Goal: Task Accomplishment & Management: Use online tool/utility

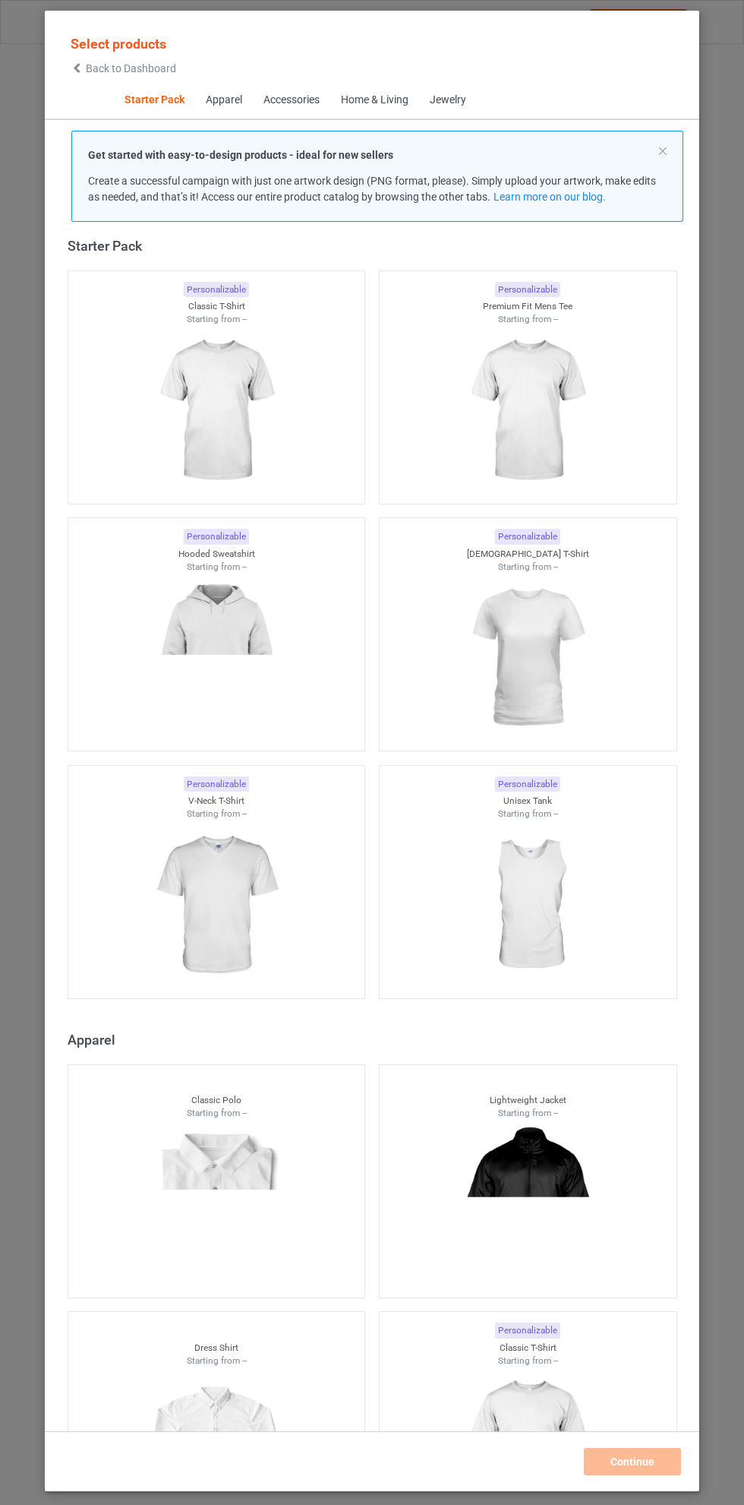
scroll to position [11, 0]
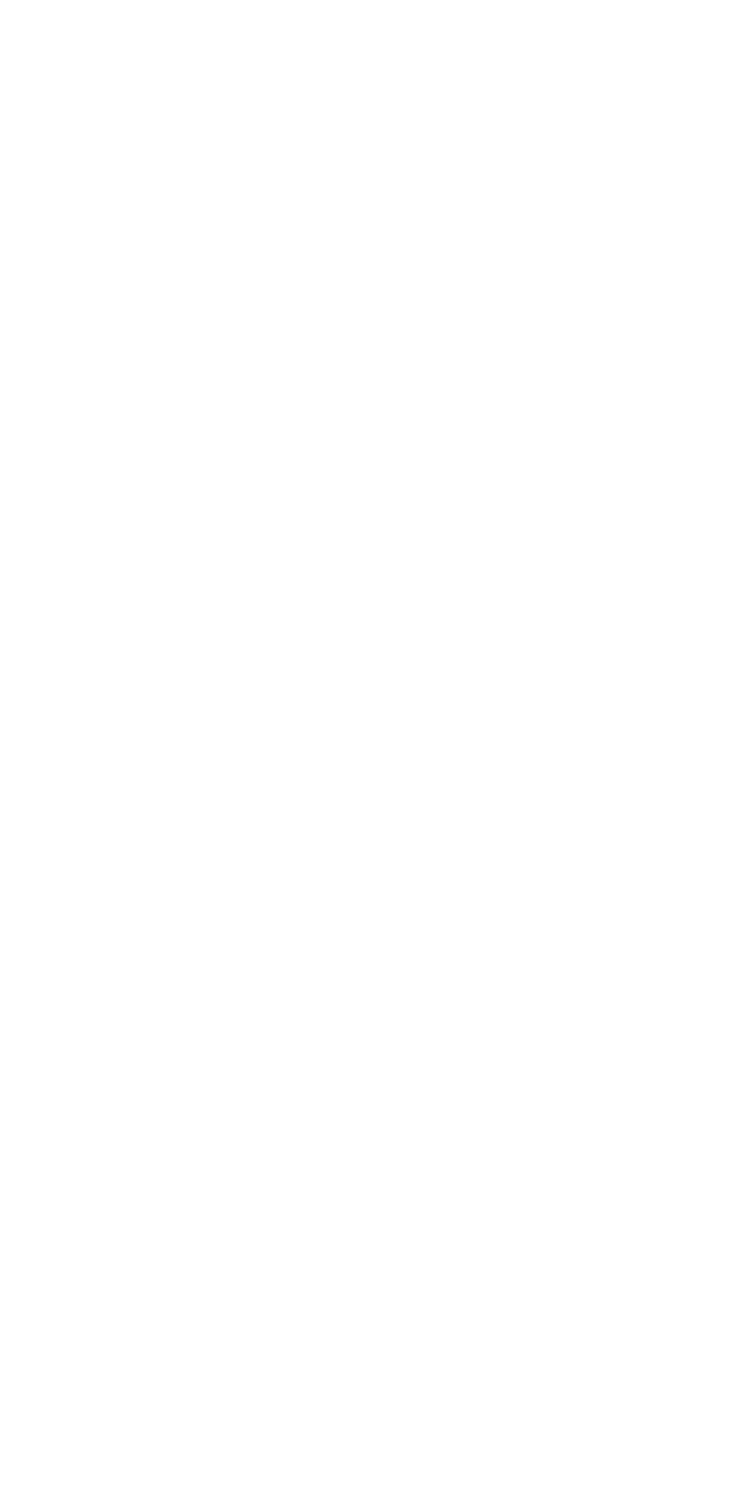
click at [530, 899] on body at bounding box center [372, 752] width 744 height 1505
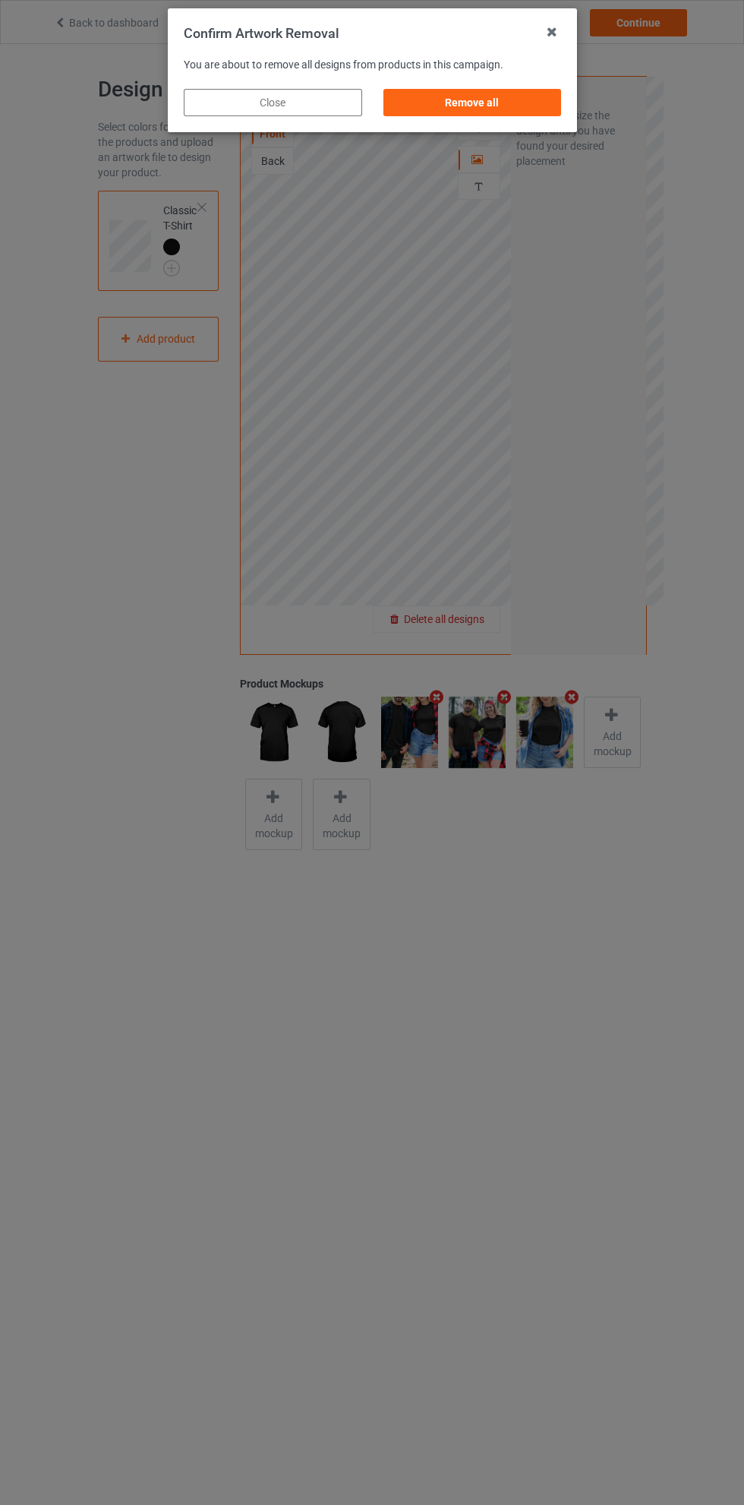
click at [493, 112] on div "Remove all" at bounding box center [472, 102] width 178 height 27
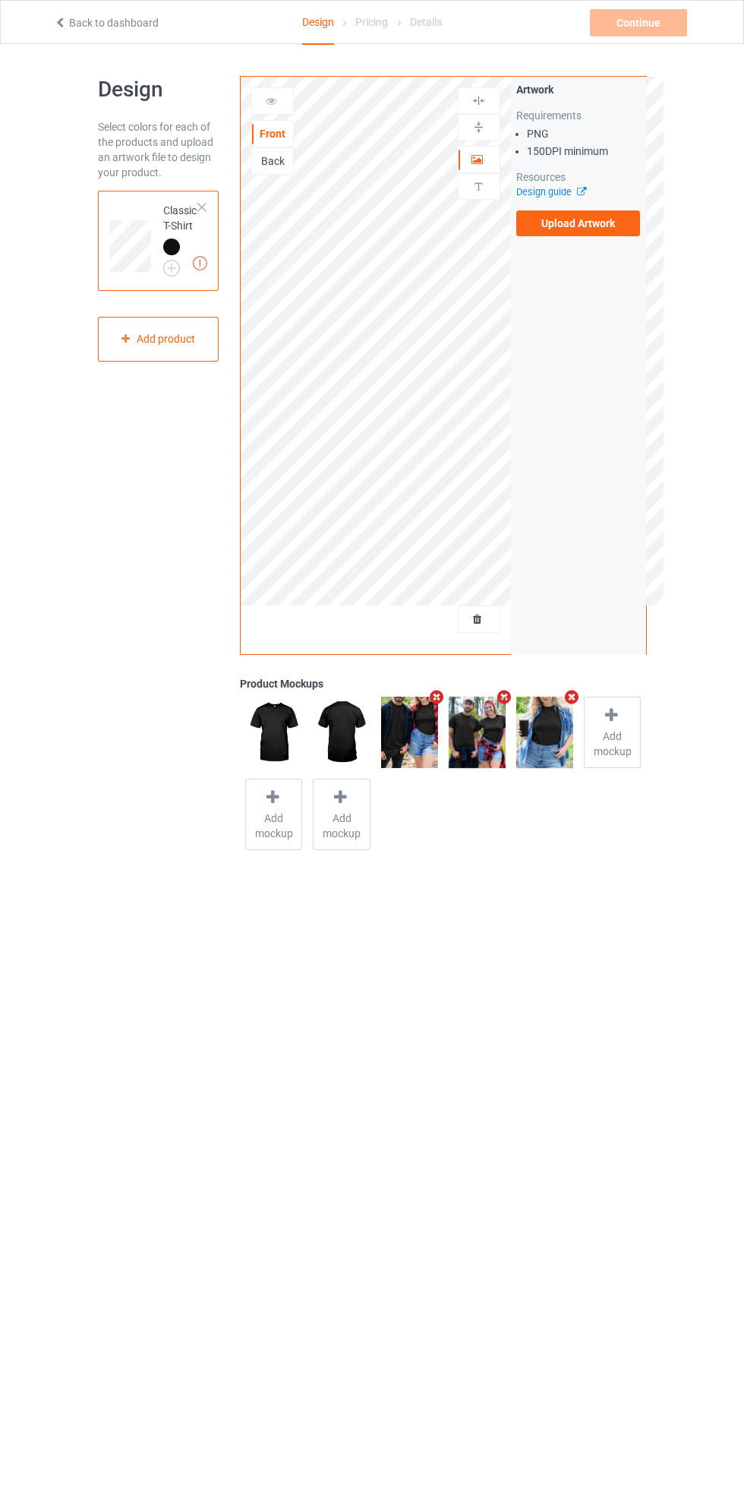
click at [586, 216] on label "Upload Artwork" at bounding box center [578, 223] width 125 height 26
click at [0, 0] on input "Upload Artwork" at bounding box center [0, 0] width 0 height 0
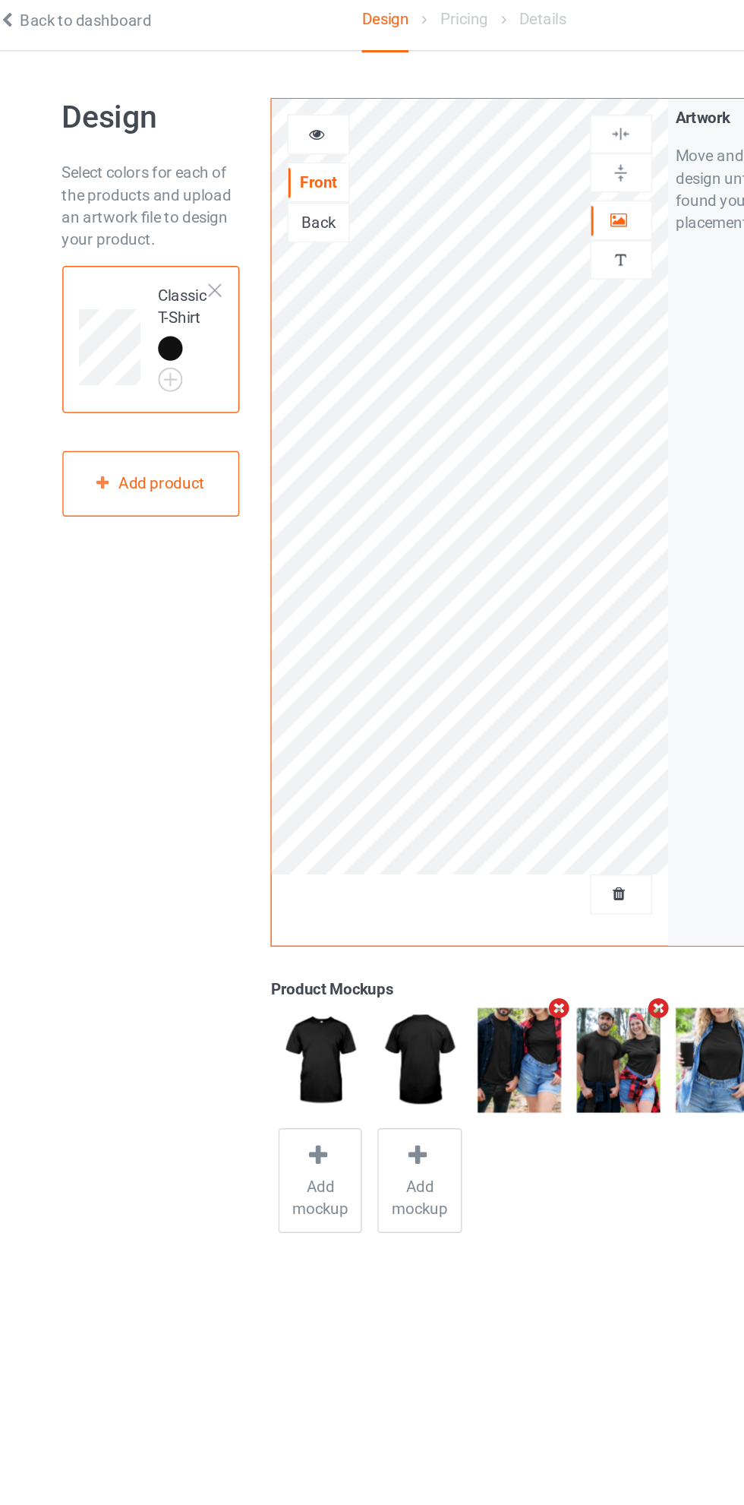
click at [0, 0] on img at bounding box center [0, 0] width 0 height 0
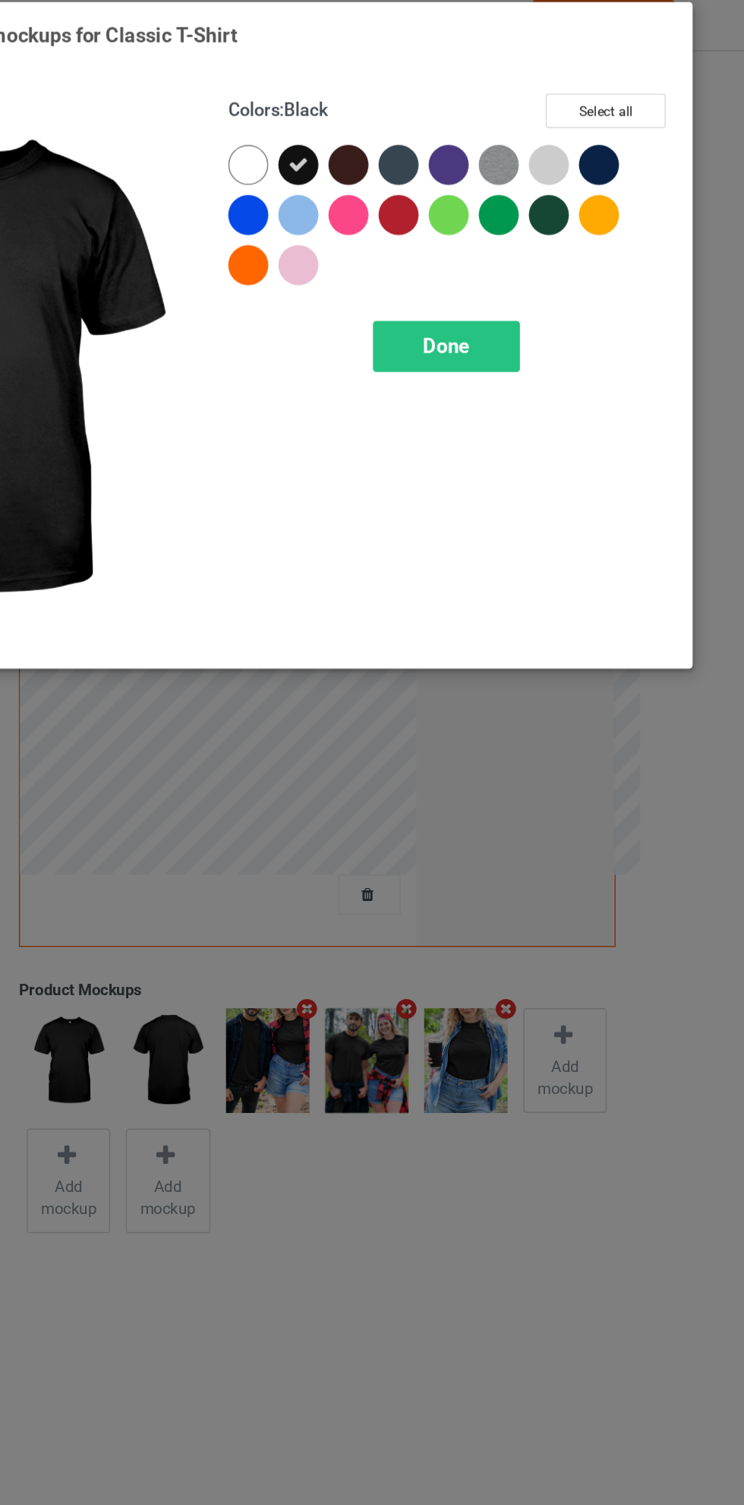
click at [638, 114] on div at bounding box center [635, 121] width 27 height 27
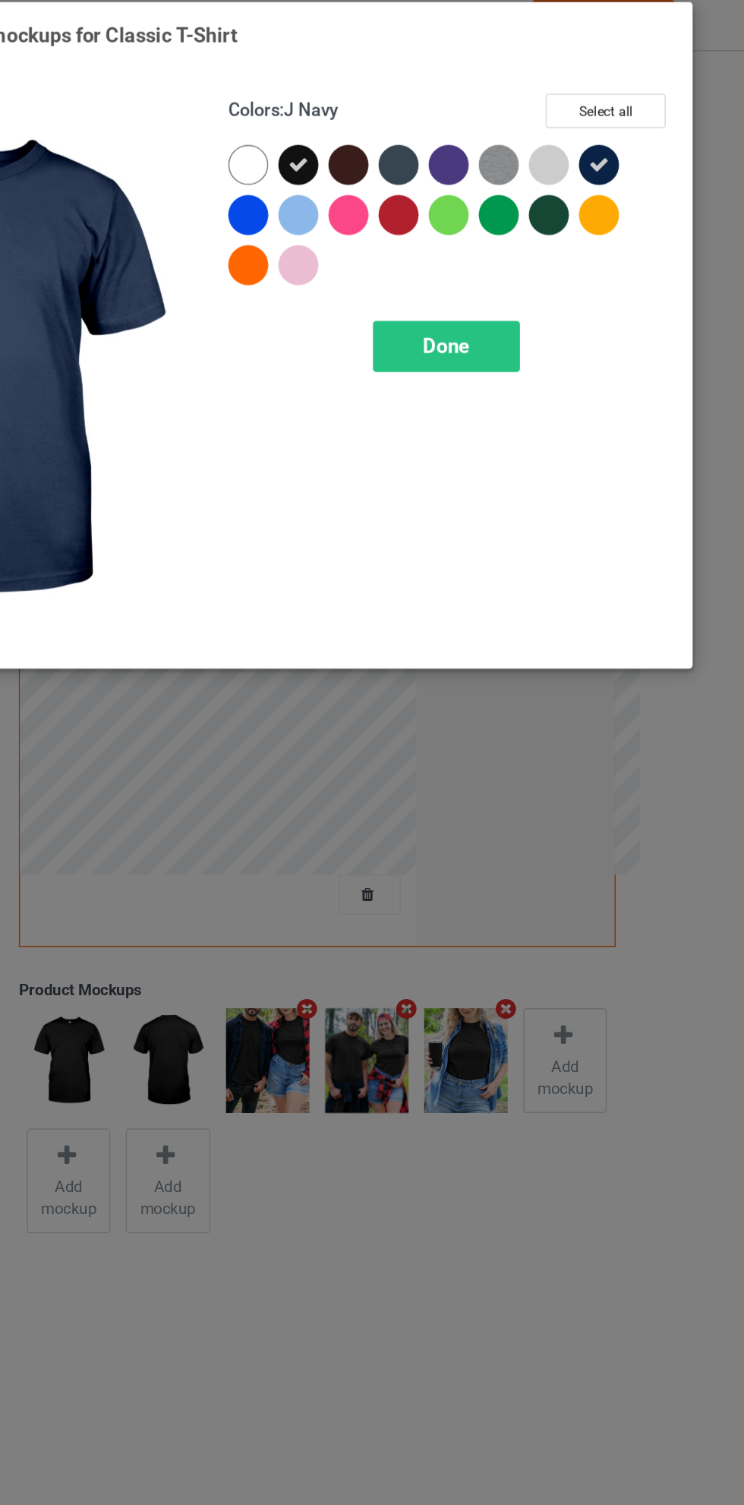
click at [425, 115] on icon at bounding box center [431, 122] width 14 height 14
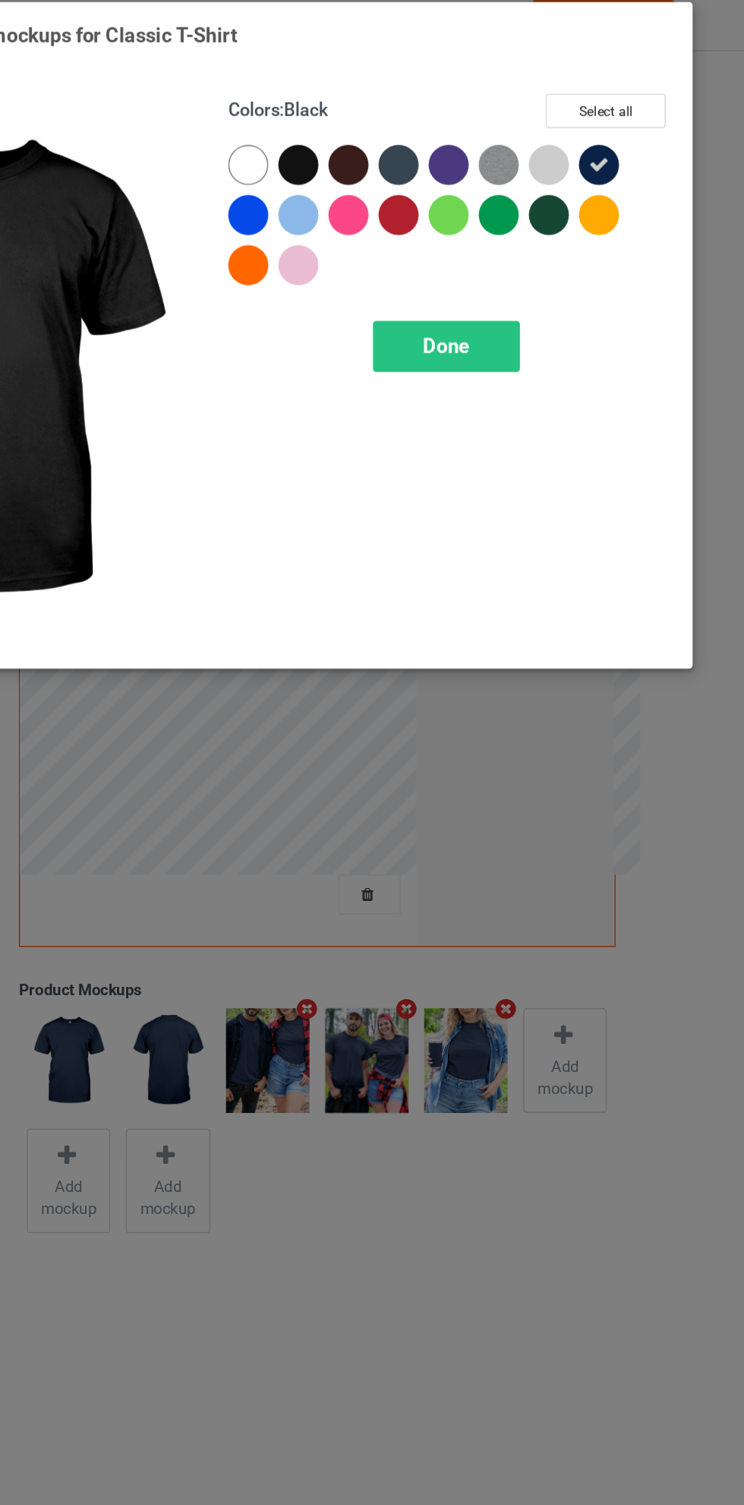
click at [434, 115] on div at bounding box center [430, 121] width 27 height 27
click at [550, 231] on div "Done" at bounding box center [532, 245] width 100 height 35
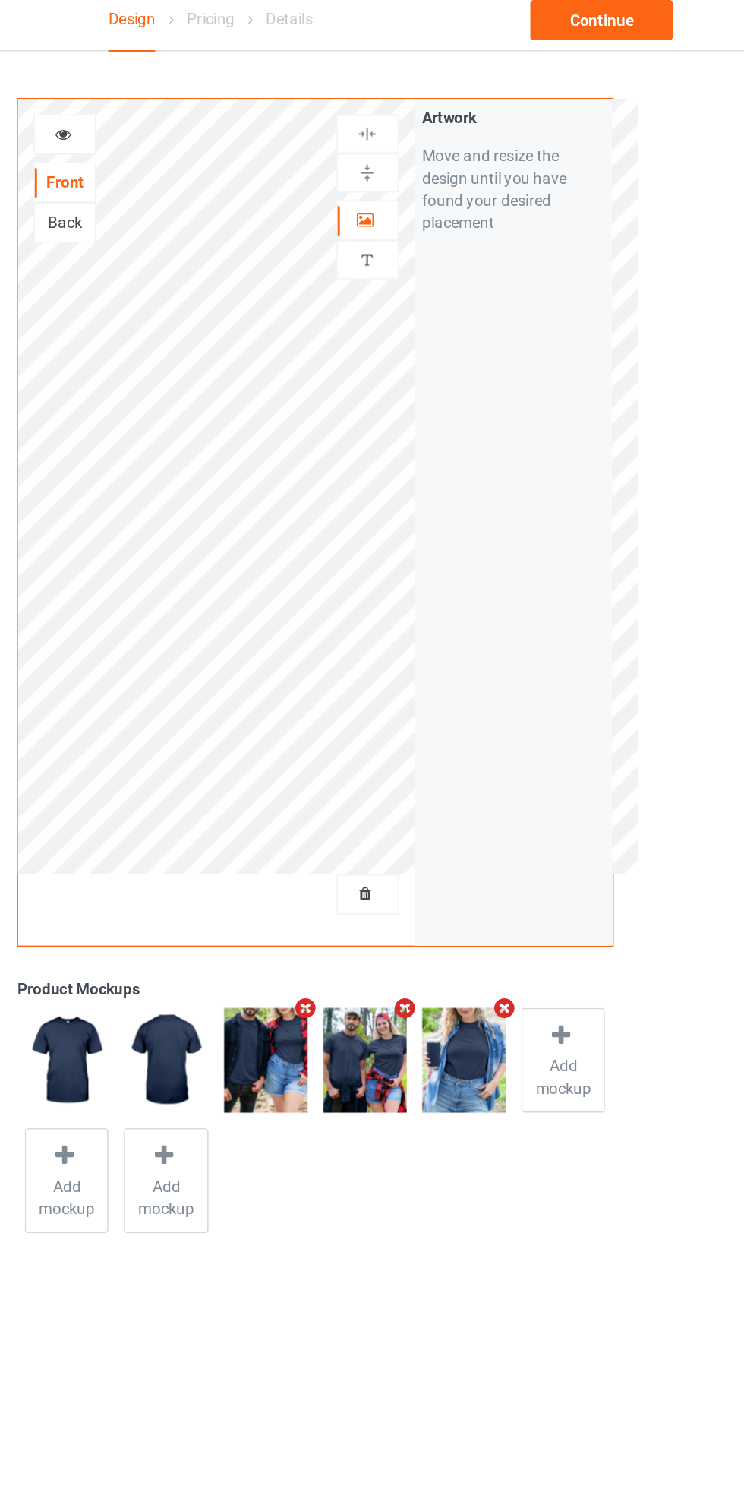
click at [469, 155] on div at bounding box center [479, 159] width 41 height 15
click at [278, 97] on div at bounding box center [272, 100] width 41 height 15
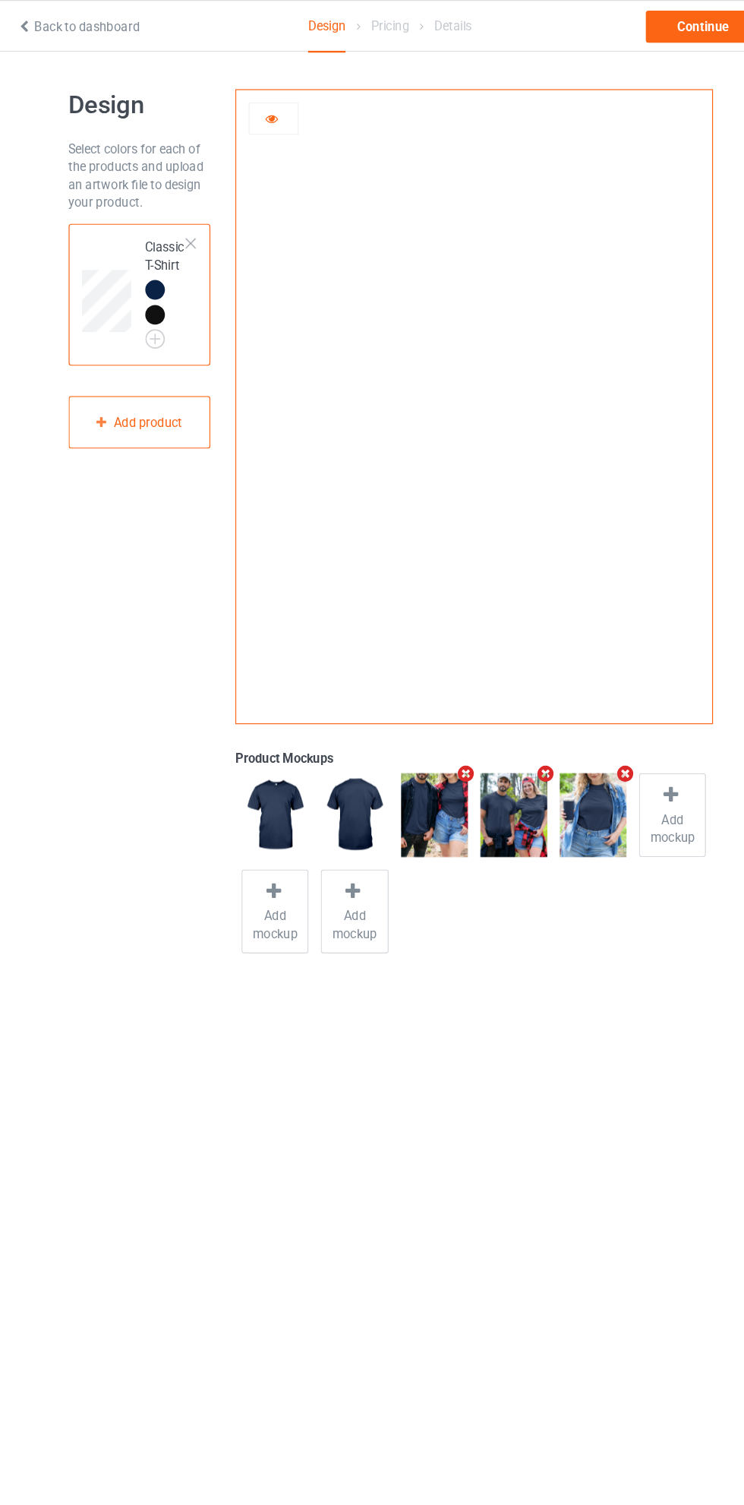
click at [172, 261] on div at bounding box center [171, 268] width 17 height 17
click at [0, 0] on img at bounding box center [0, 0] width 0 height 0
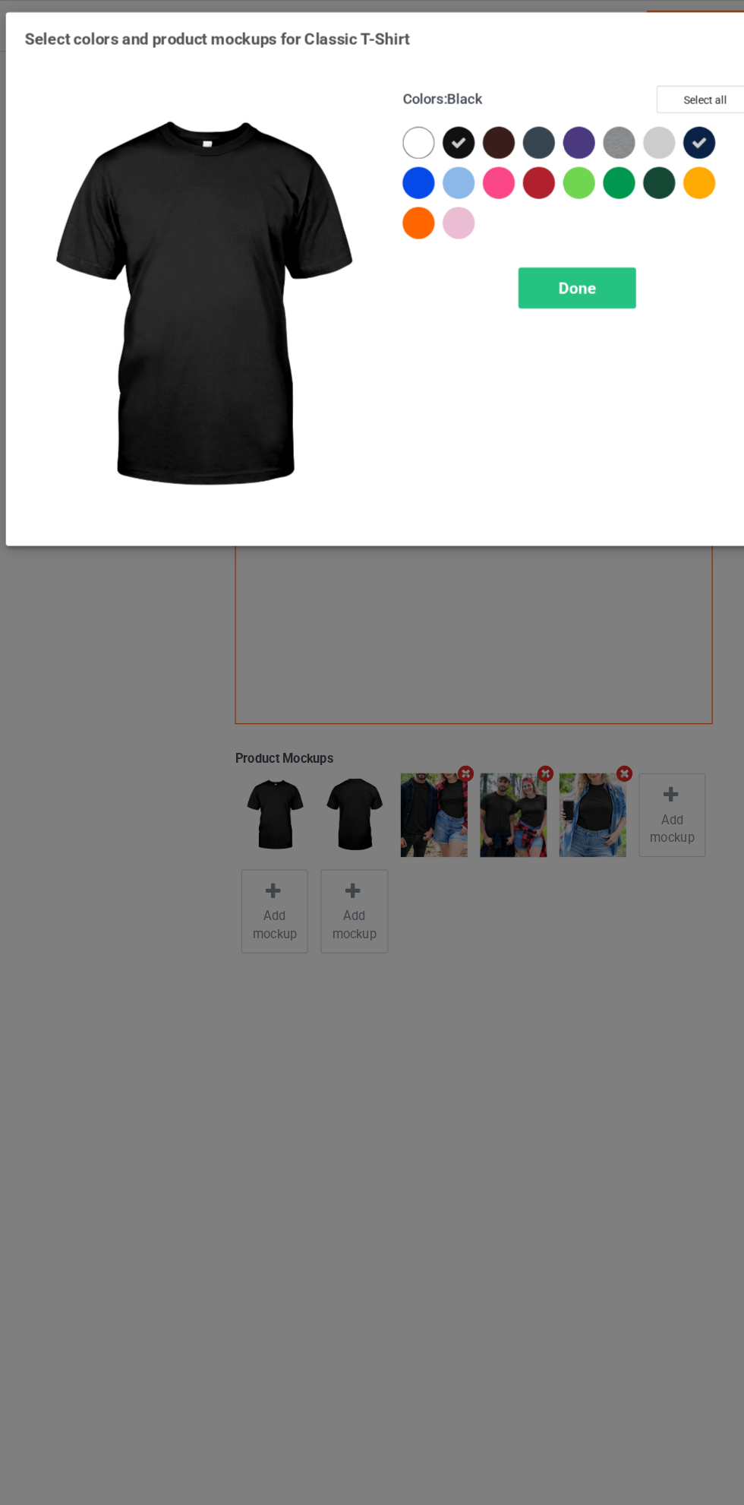
click at [636, 121] on icon at bounding box center [636, 122] width 14 height 14
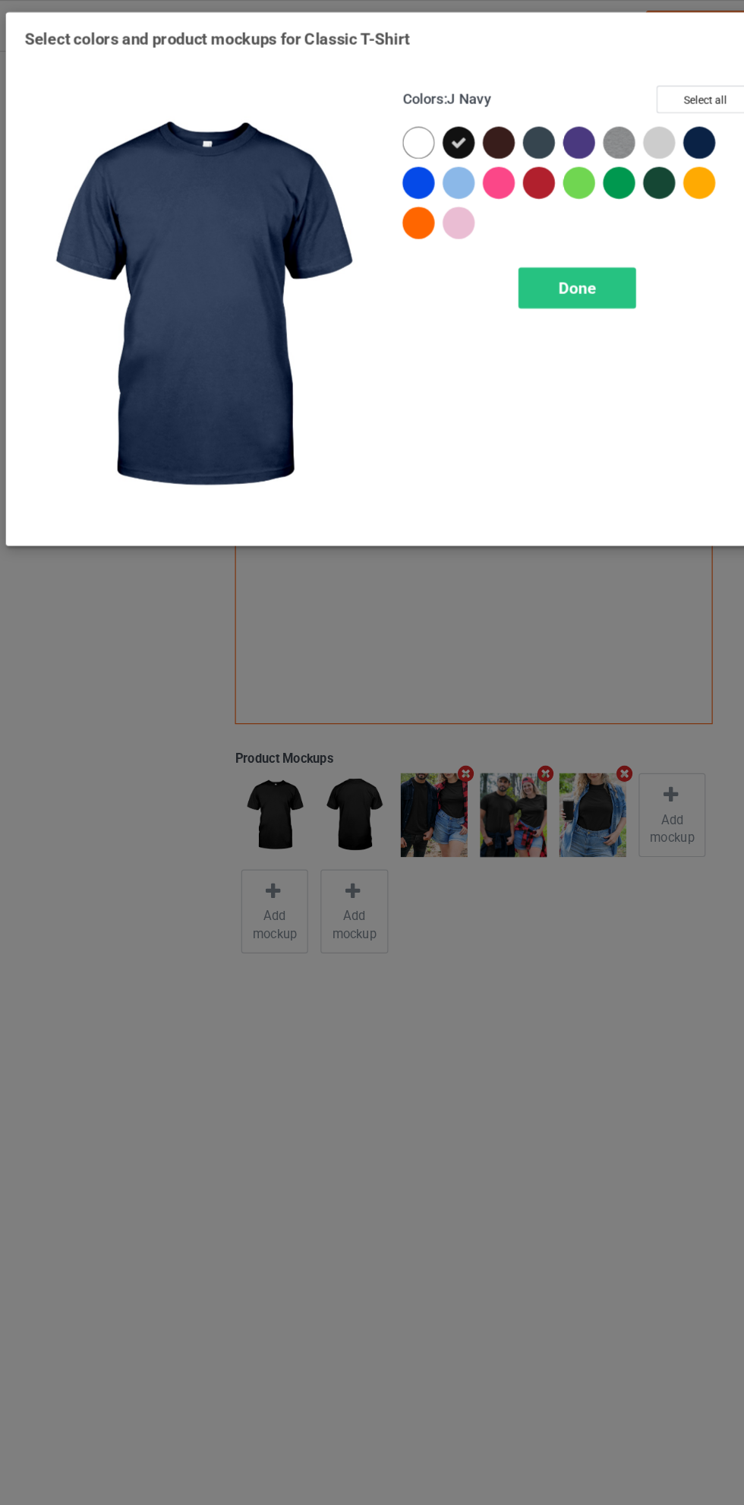
click at [551, 232] on div "Done" at bounding box center [532, 245] width 100 height 35
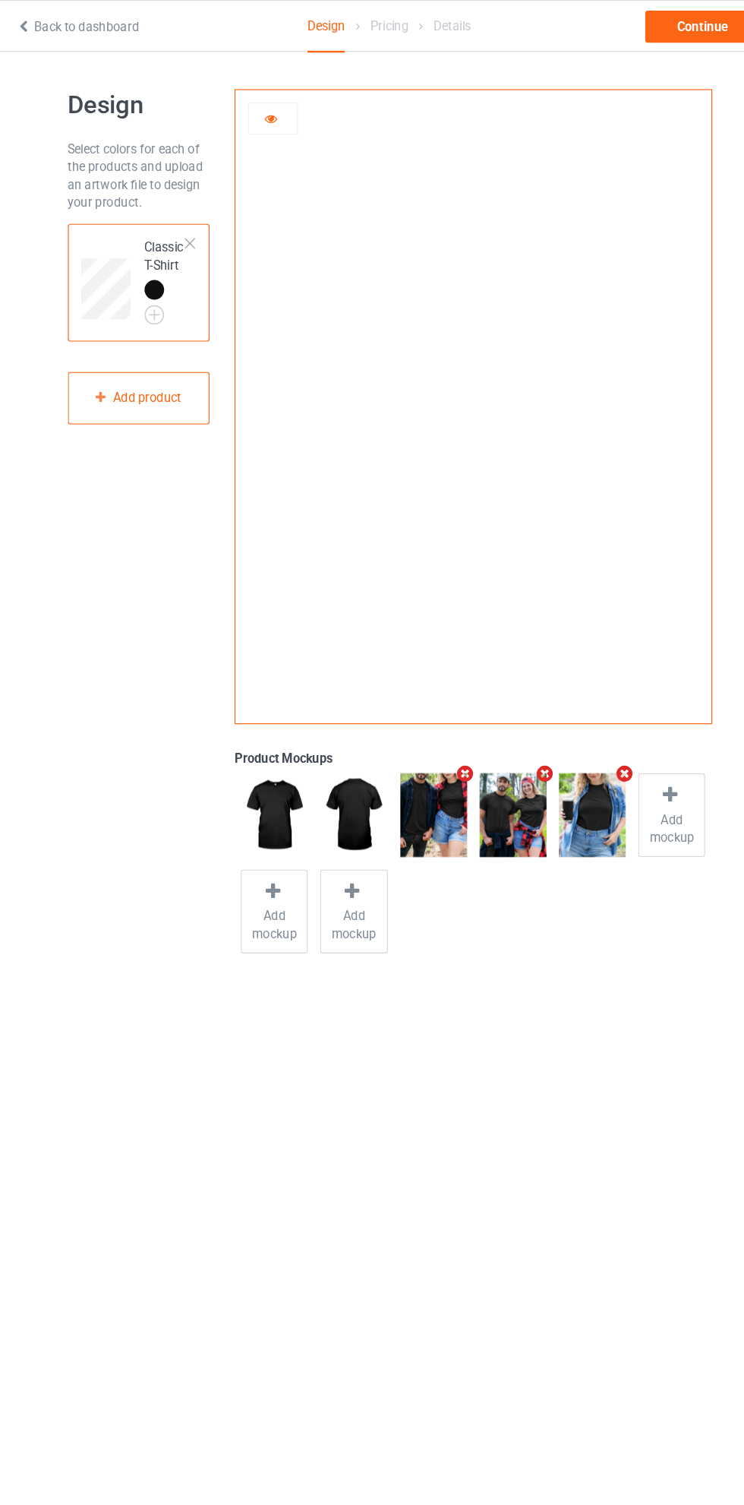
click at [274, 104] on icon at bounding box center [271, 98] width 13 height 11
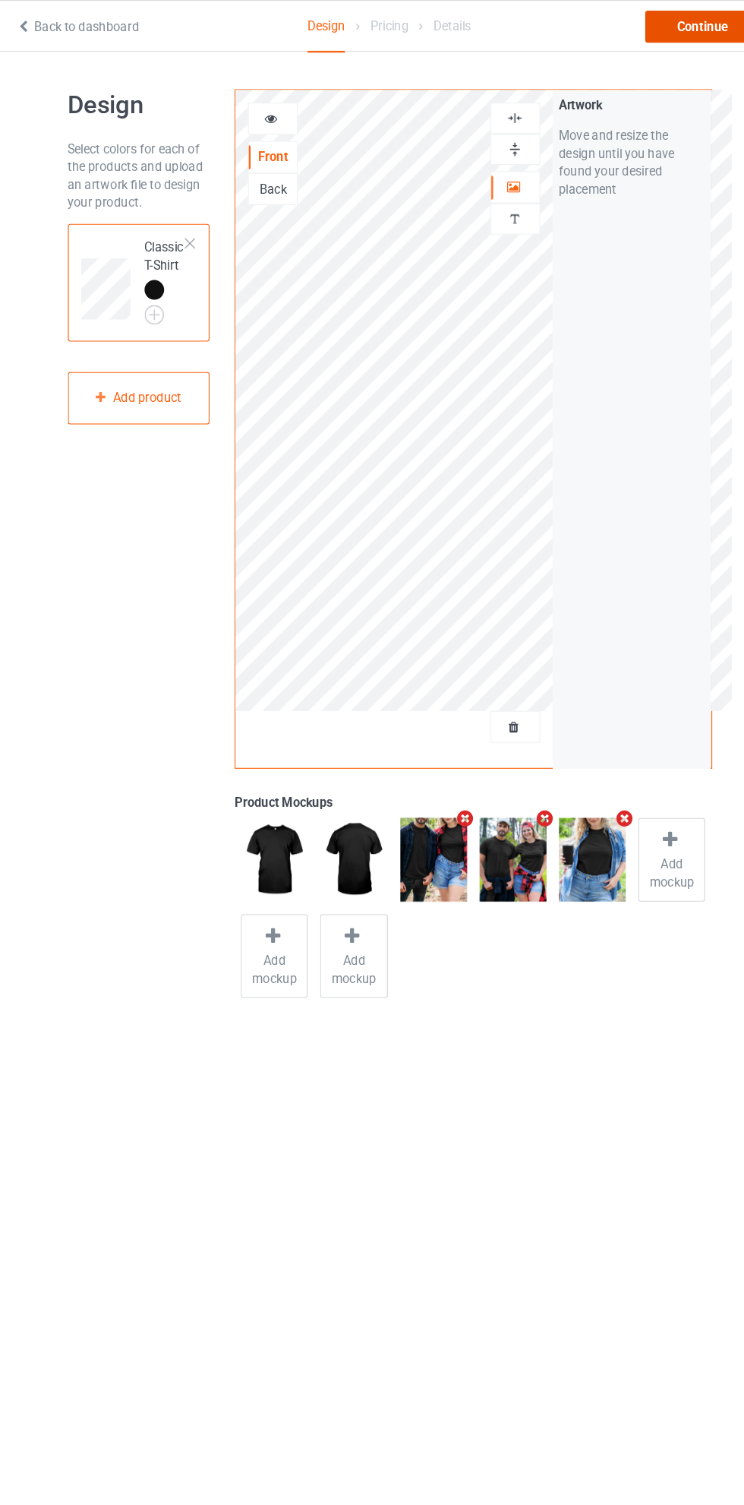
click at [649, 23] on div "Continue" at bounding box center [638, 22] width 97 height 27
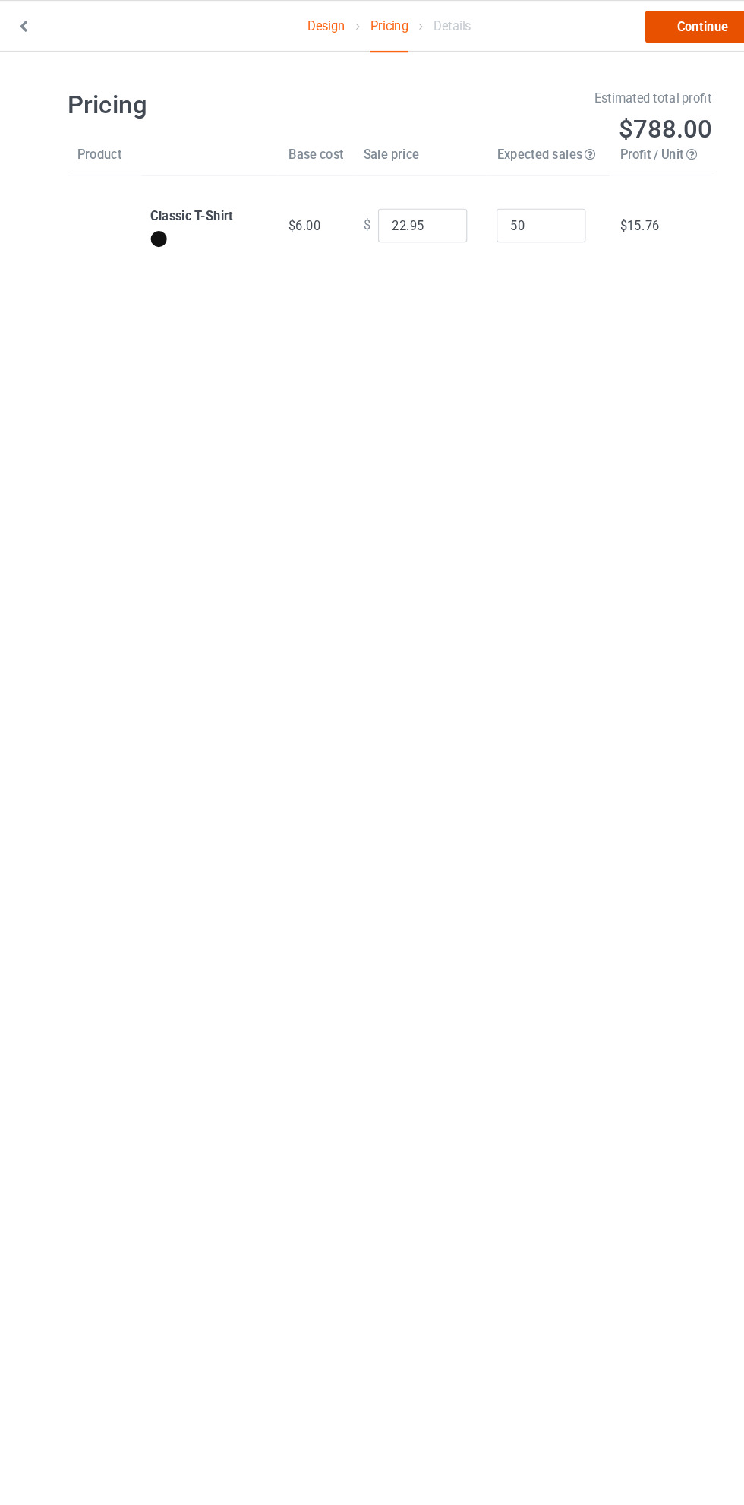
click at [637, 26] on link "Continue" at bounding box center [638, 22] width 97 height 27
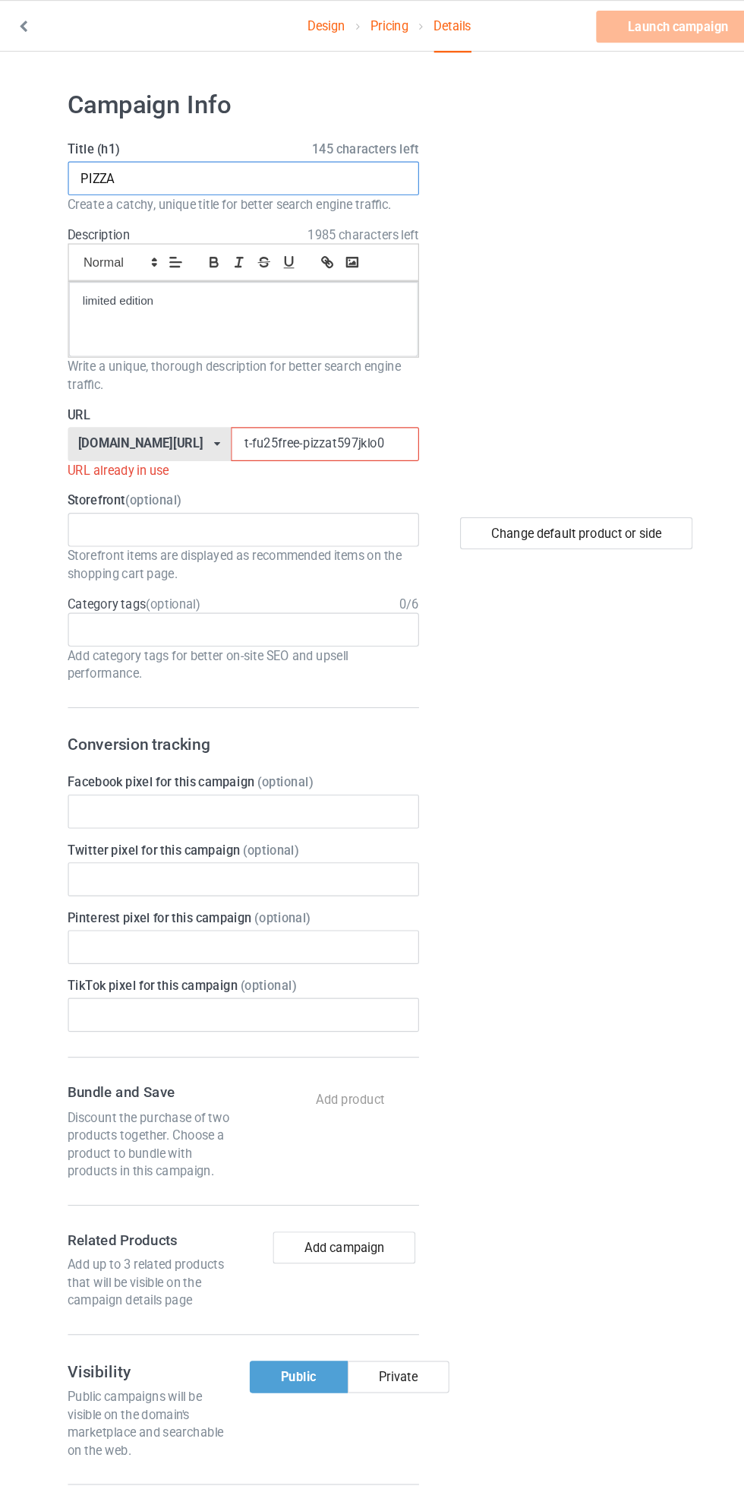
click at [269, 150] on input "PIZZA" at bounding box center [247, 151] width 299 height 29
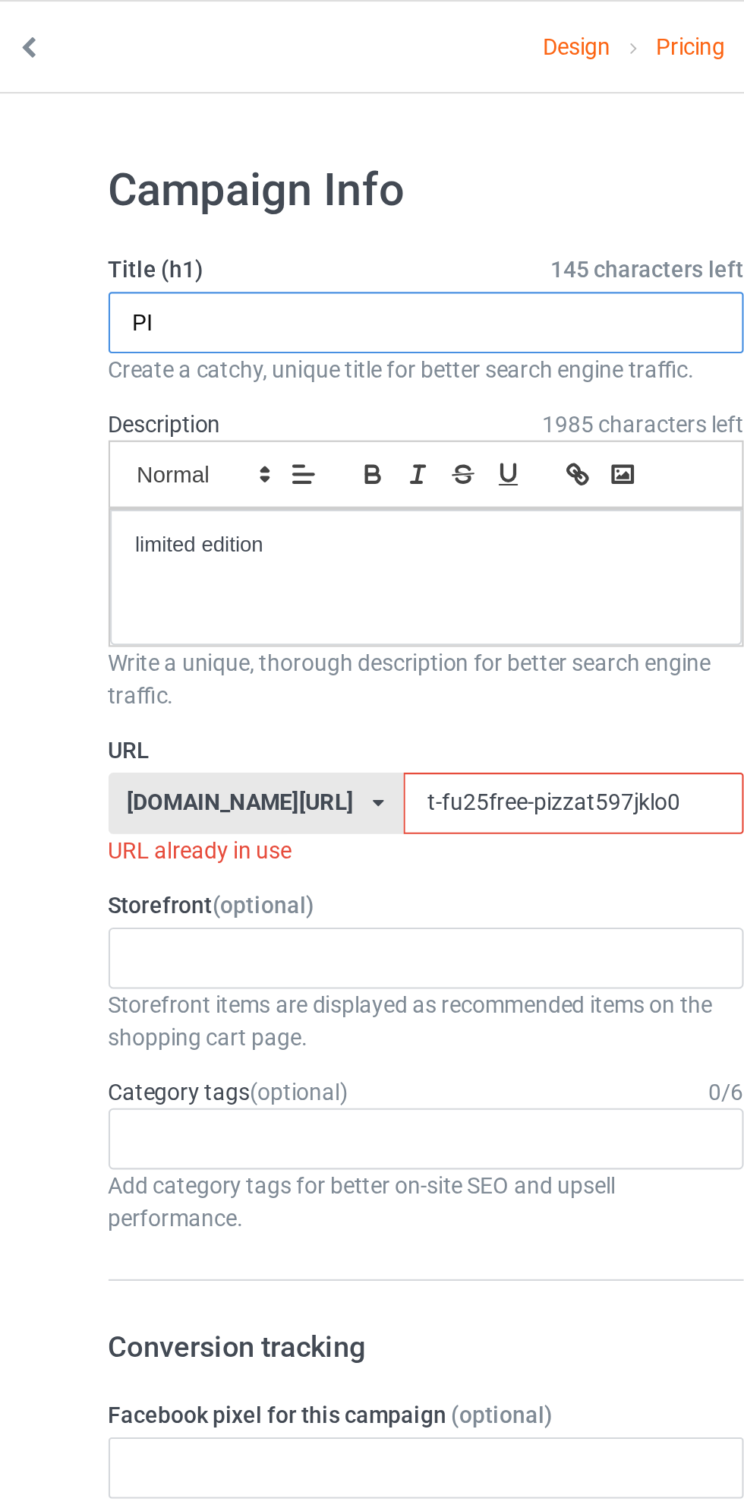
type input "P"
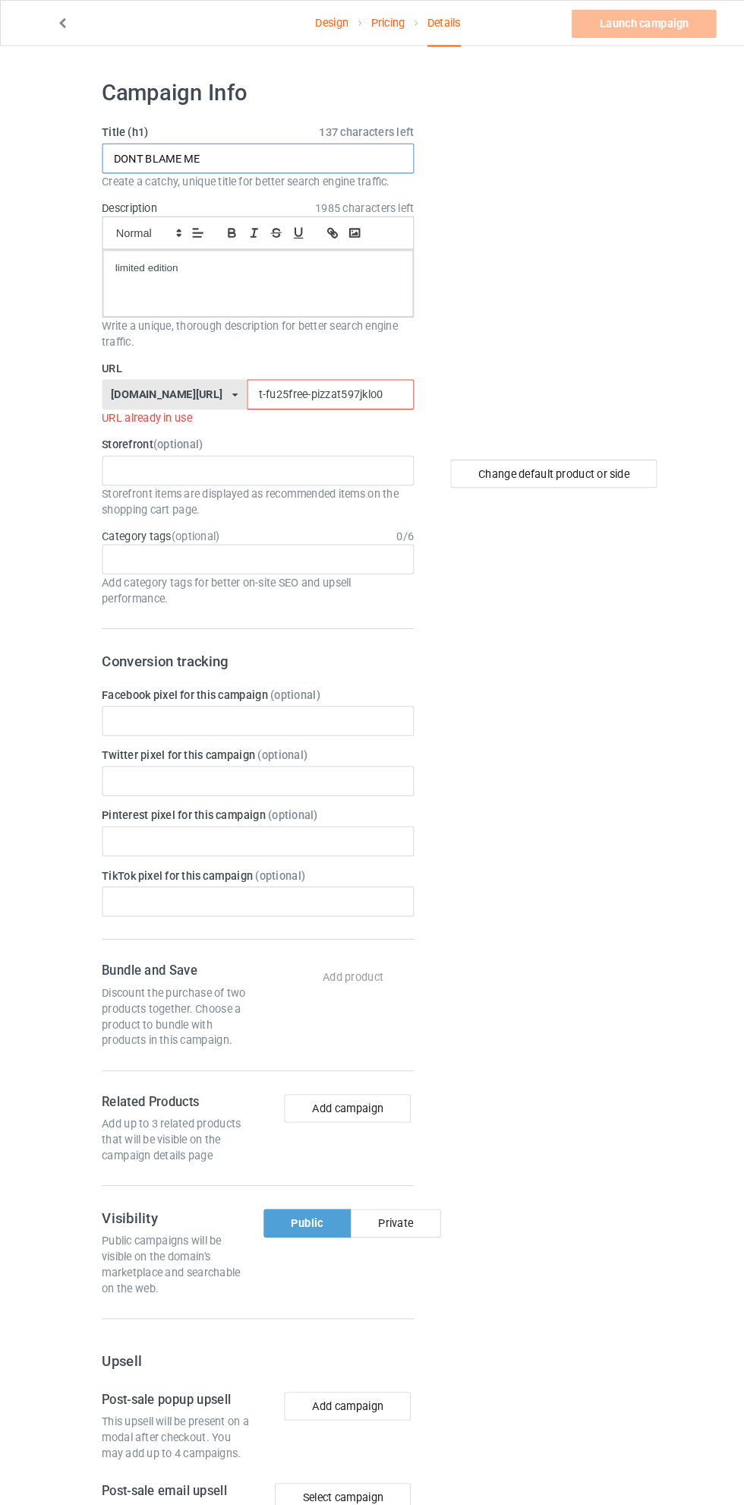
type input "DONT BLAME ME"
click at [270, 377] on input "t-fu25free-pizzat597jklo0" at bounding box center [317, 378] width 160 height 29
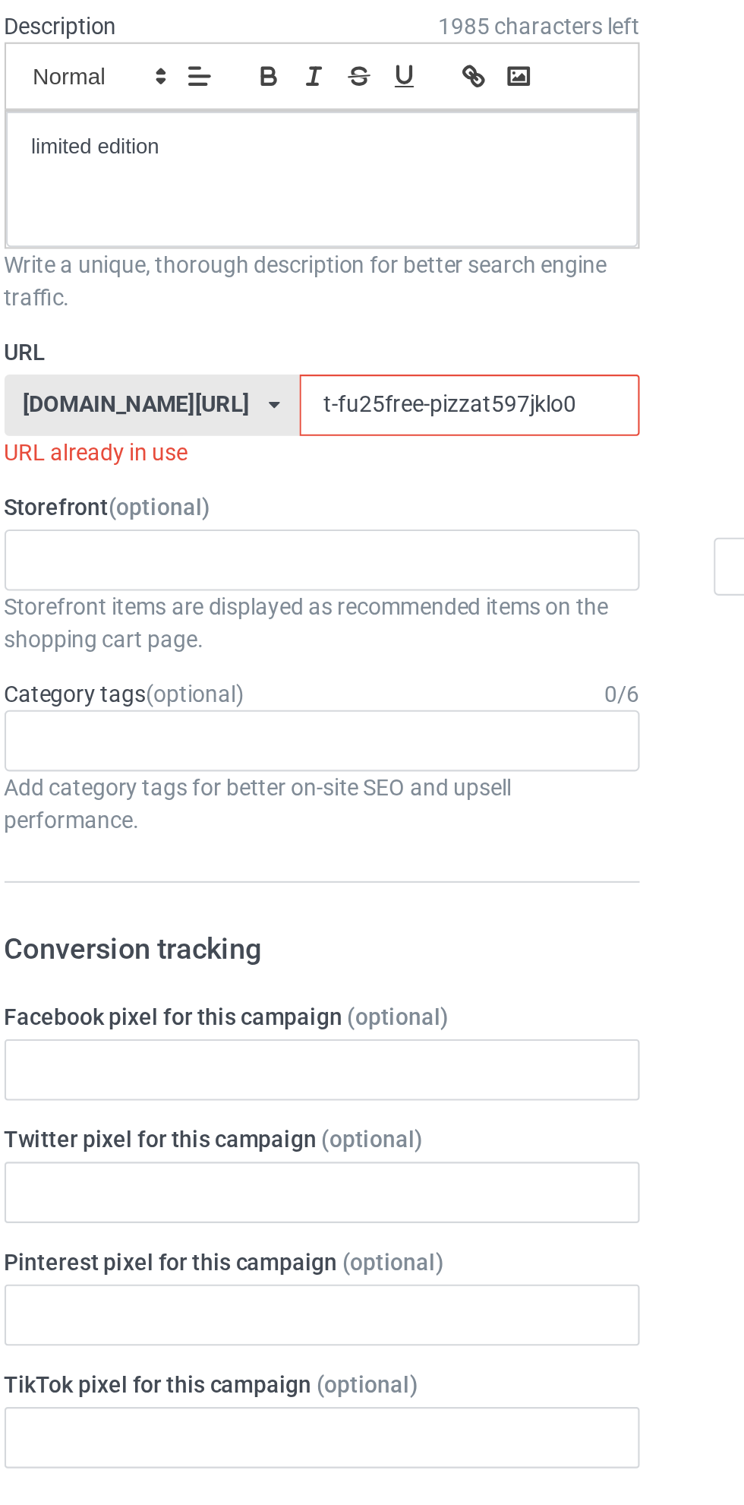
click at [294, 377] on input "t-fu25free-pizzat597jklo0" at bounding box center [317, 378] width 160 height 29
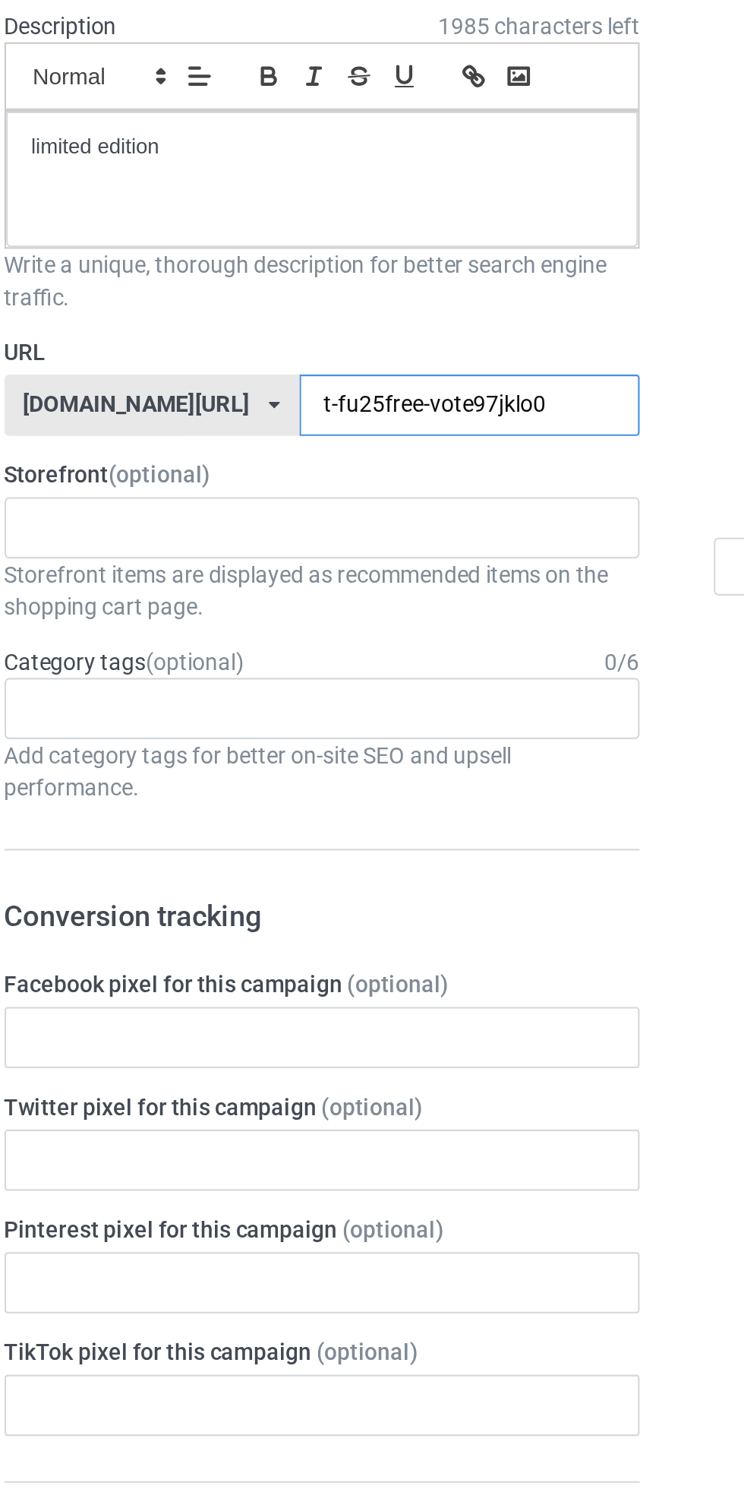
type input "t-fu25free-voted97jklo0"
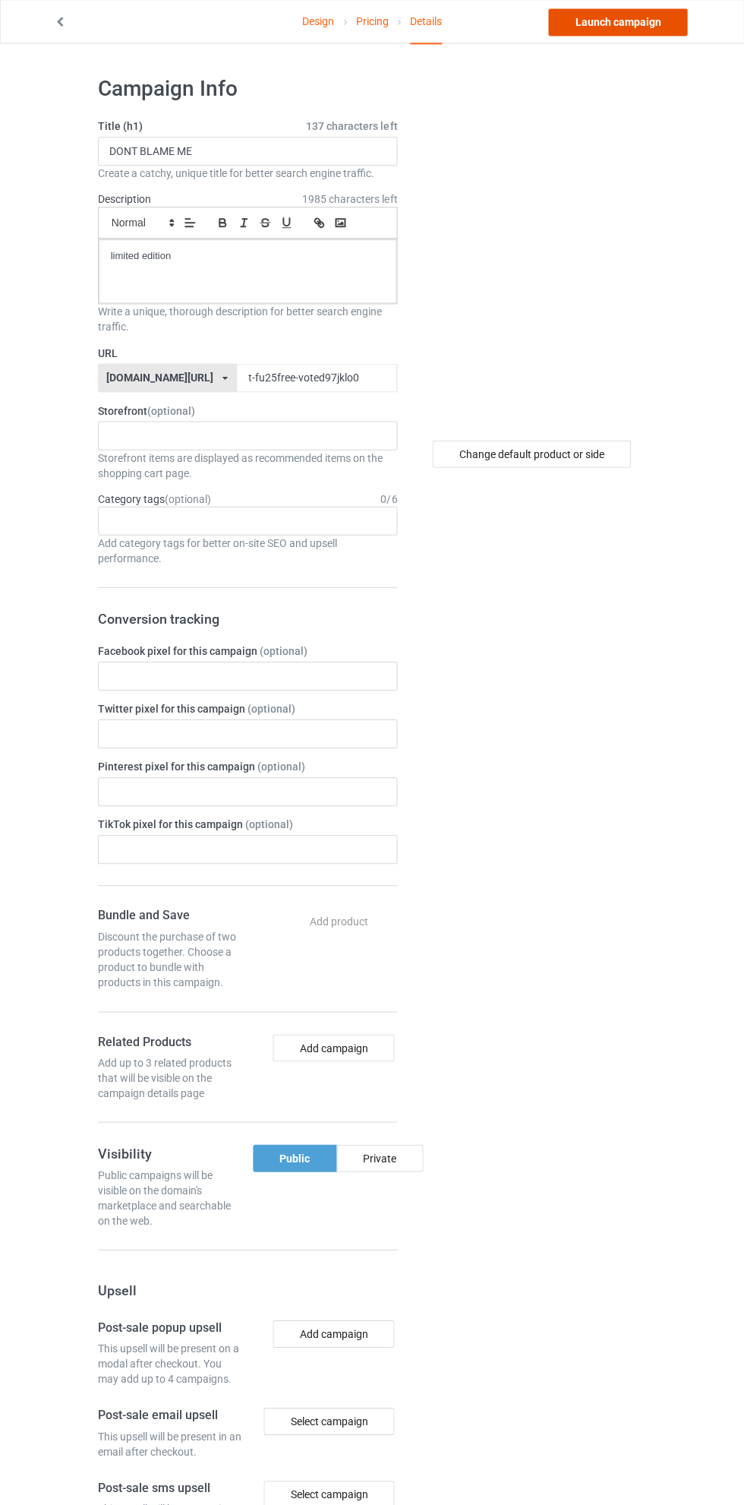
click at [656, 23] on link "Launch campaign" at bounding box center [617, 22] width 139 height 27
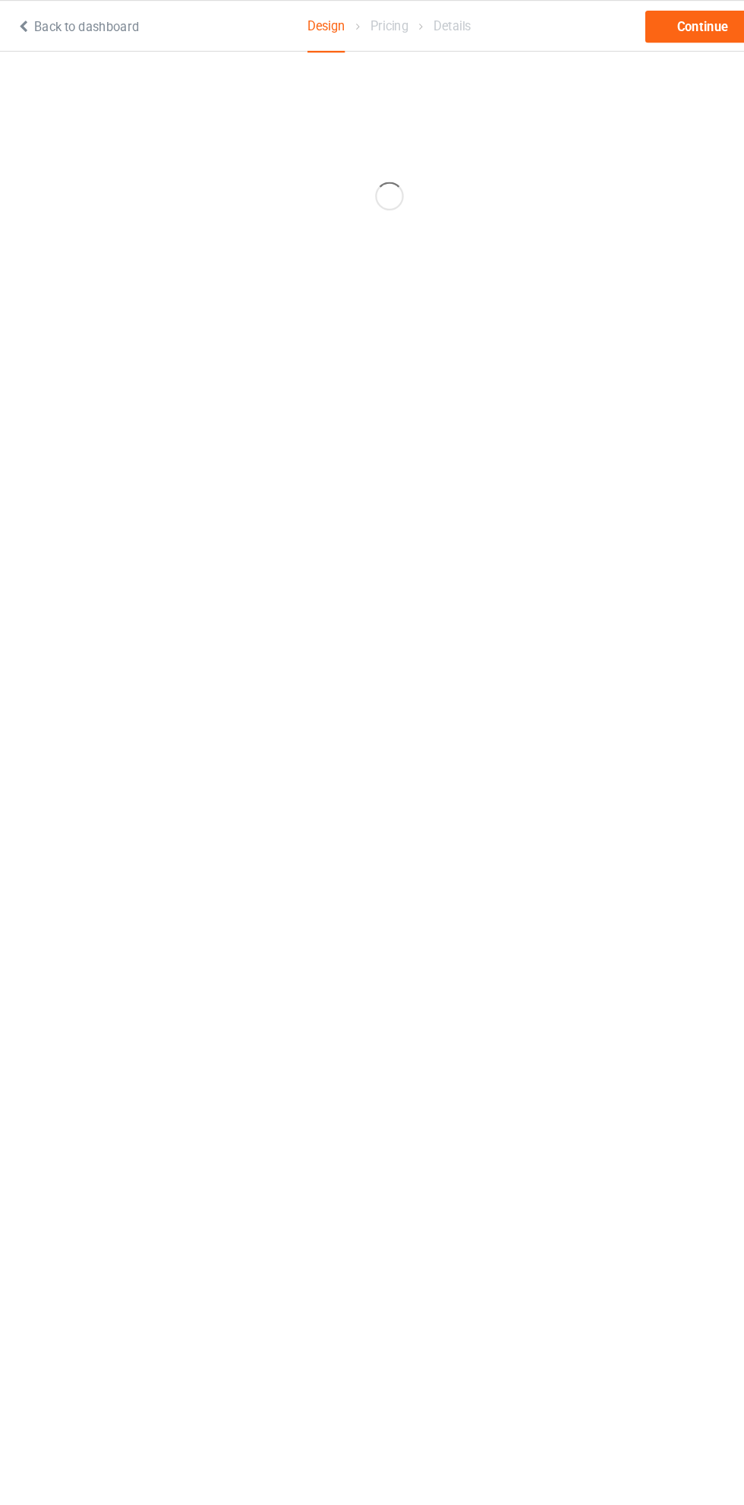
click at [340, 1246] on body "Back to dashboard Design Pricing Details Continue" at bounding box center [372, 752] width 744 height 1505
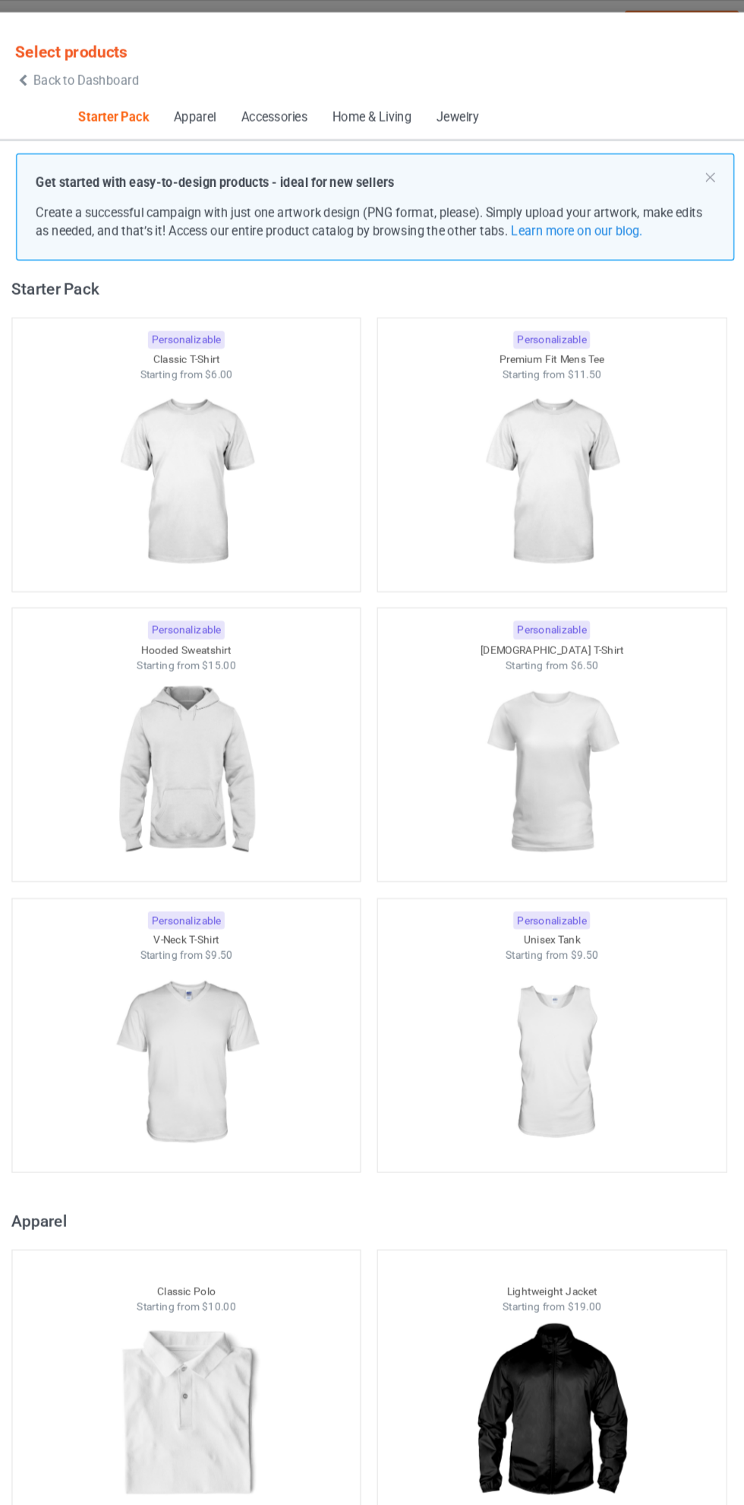
scroll to position [44, 0]
